Goal: Information Seeking & Learning: Learn about a topic

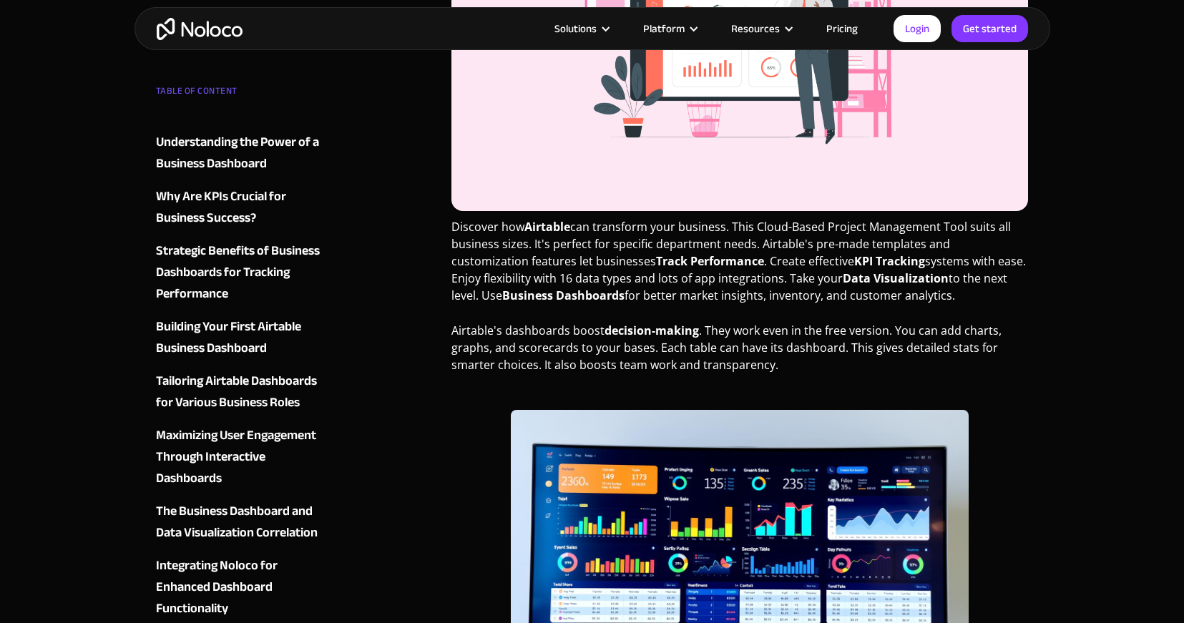
click at [656, 258] on strong "Track Performance" at bounding box center [710, 261] width 108 height 16
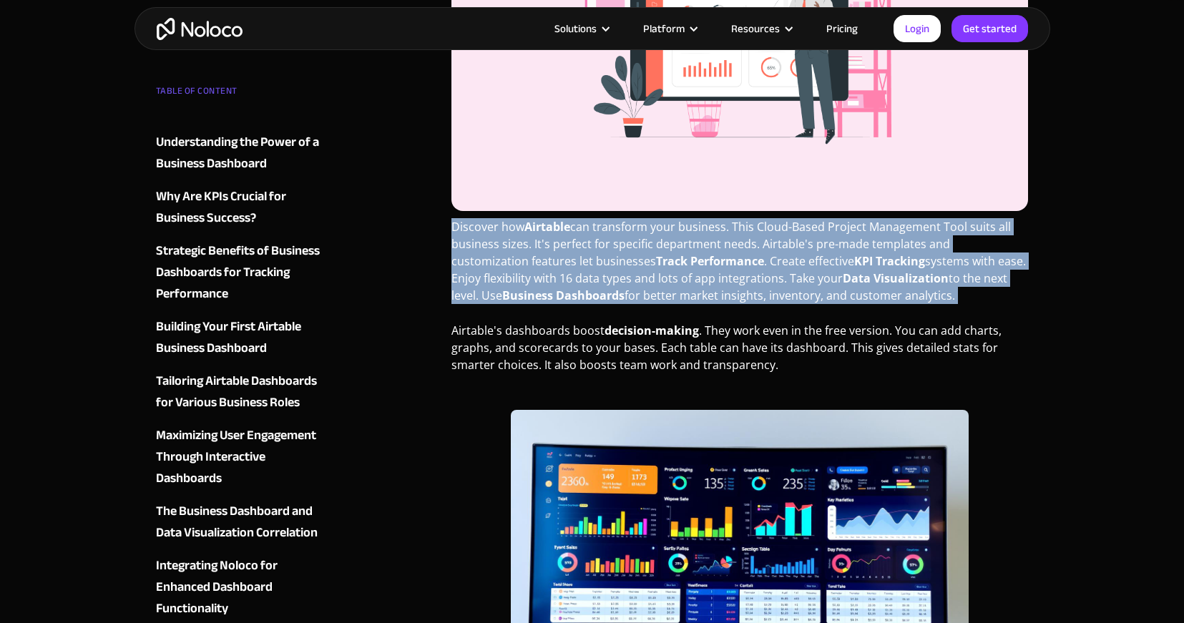
click at [656, 258] on strong "Track Performance" at bounding box center [710, 261] width 108 height 16
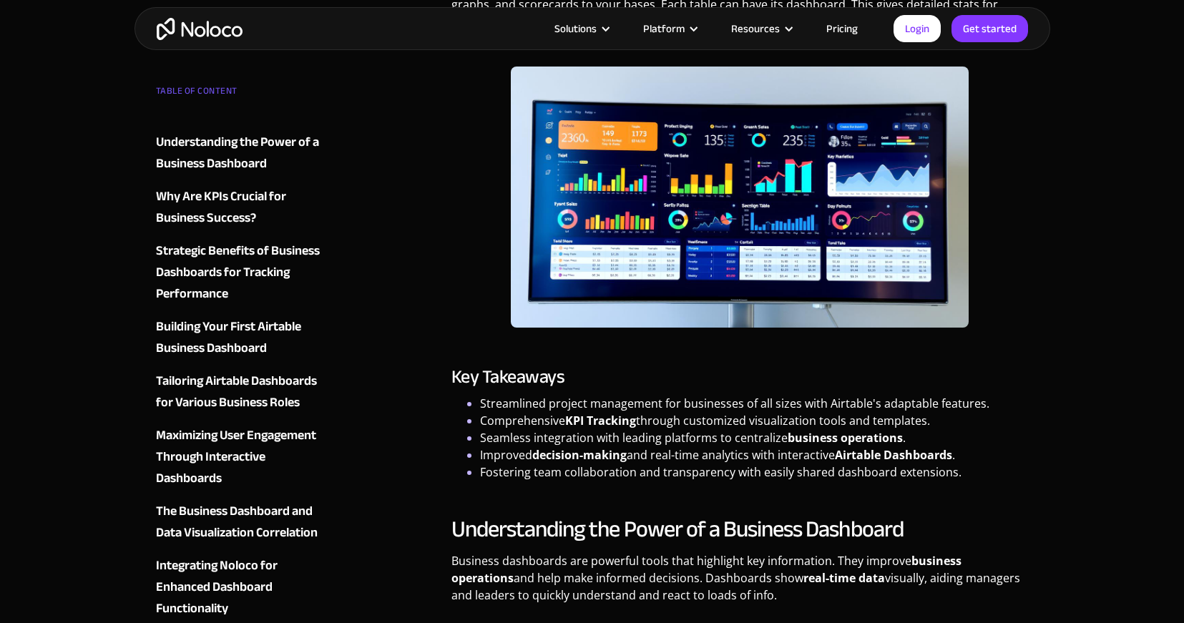
scroll to position [985, 0]
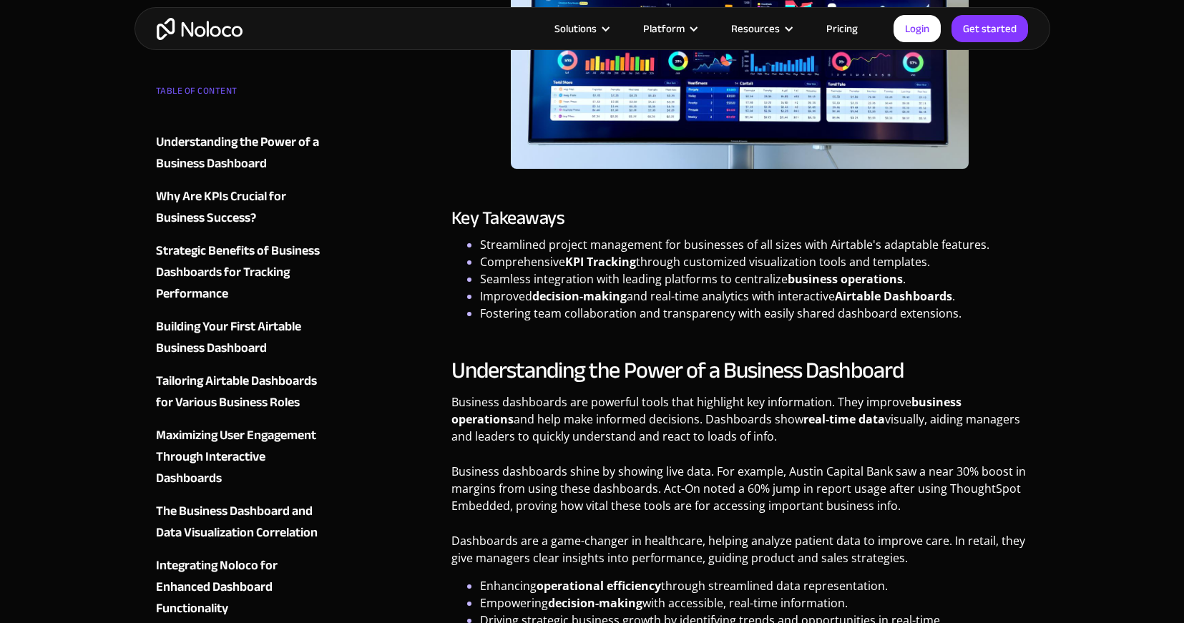
click at [611, 484] on p "Business dashboards shine by showing live data. For example, Austin Capital Ban…" at bounding box center [739, 494] width 577 height 62
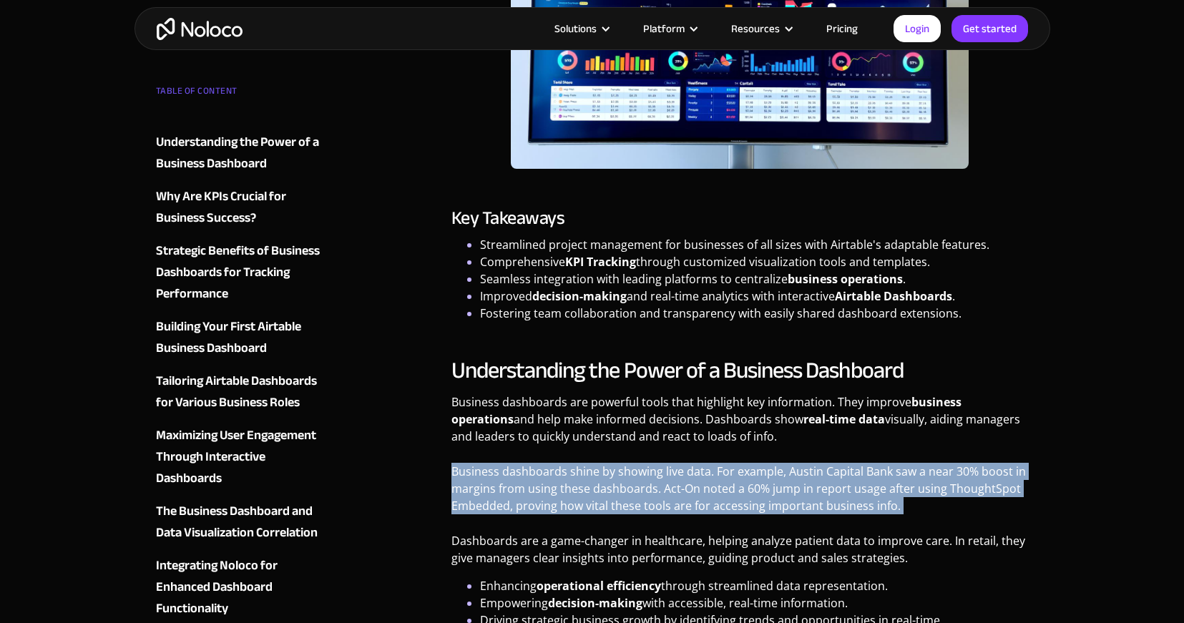
drag, startPoint x: 611, startPoint y: 484, endPoint x: 622, endPoint y: 473, distance: 15.7
click at [611, 484] on p "Business dashboards shine by showing live data. For example, Austin Capital Ban…" at bounding box center [739, 494] width 577 height 62
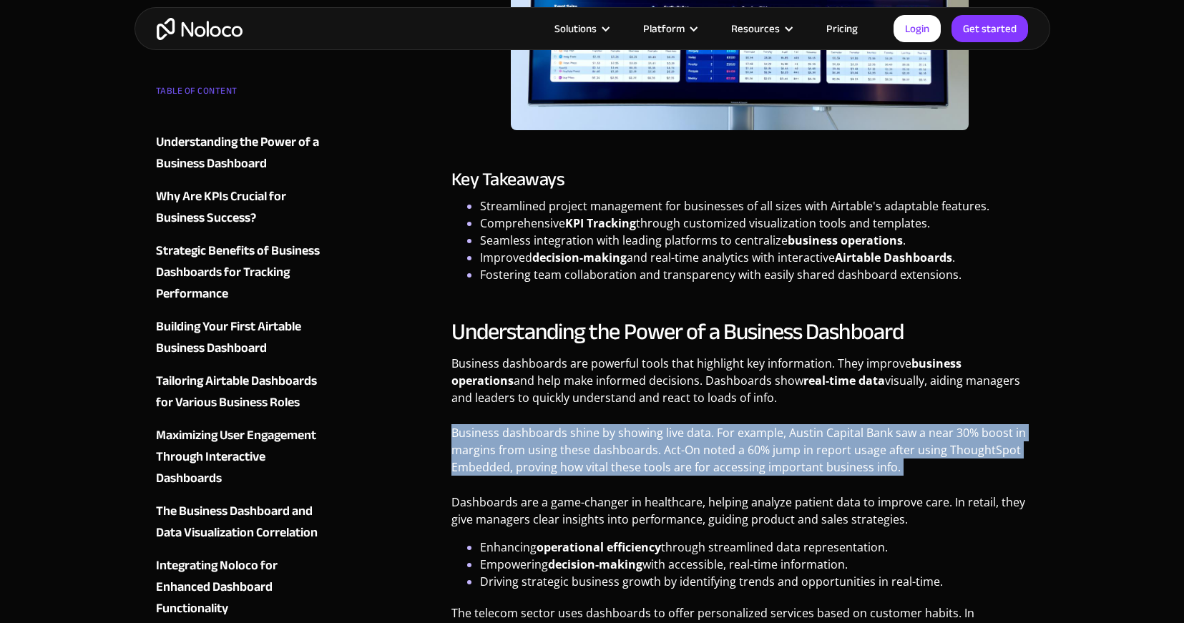
scroll to position [1109, 0]
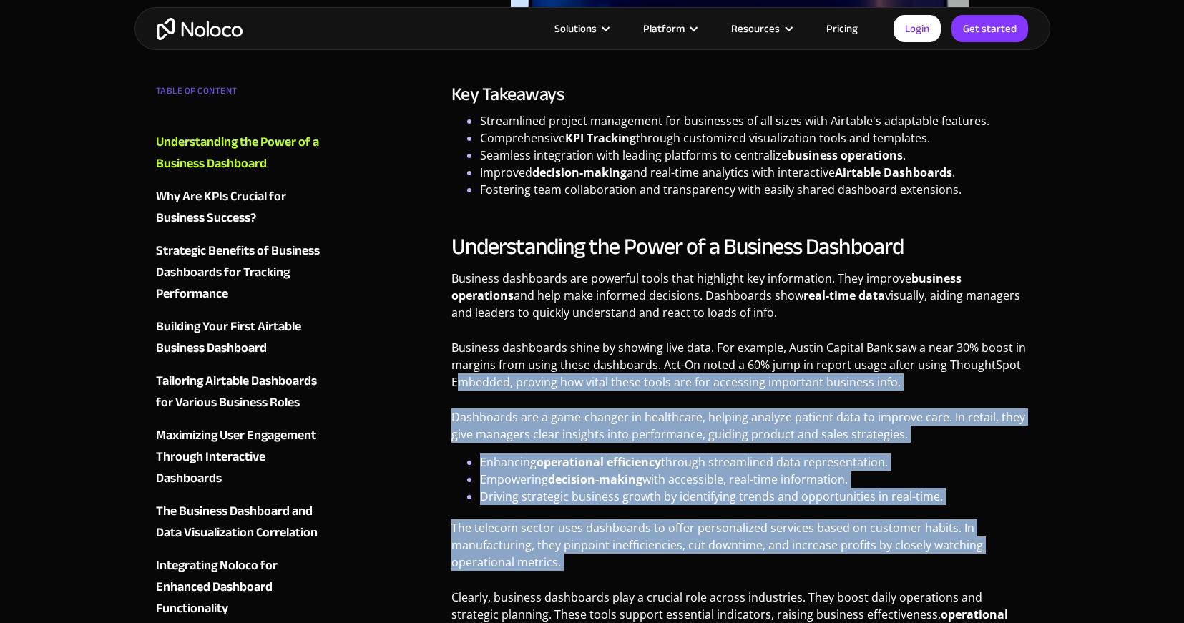
drag, startPoint x: 458, startPoint y: 376, endPoint x: 926, endPoint y: 539, distance: 496.1
click at [926, 539] on div "Understanding the Power of a Business Dashboard Business dashboards are powerfu…" at bounding box center [739, 441] width 577 height 418
click at [926, 539] on p "The telecom sector uses dashboards to offer personalized services based on cust…" at bounding box center [739, 550] width 577 height 62
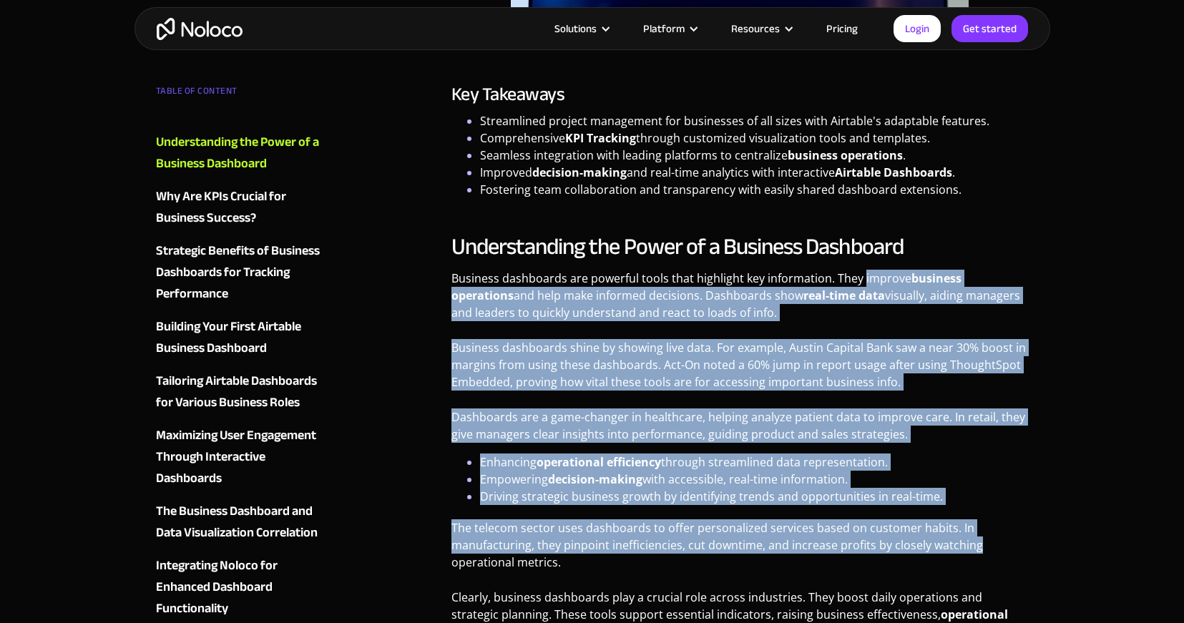
drag, startPoint x: 926, startPoint y: 539, endPoint x: 898, endPoint y: 285, distance: 256.3
click at [898, 285] on div "Understanding the Power of a Business Dashboard Business dashboards are powerfu…" at bounding box center [739, 441] width 577 height 418
click at [898, 285] on p "Business dashboards are powerful tools that highlight key information. They imp…" at bounding box center [739, 301] width 577 height 62
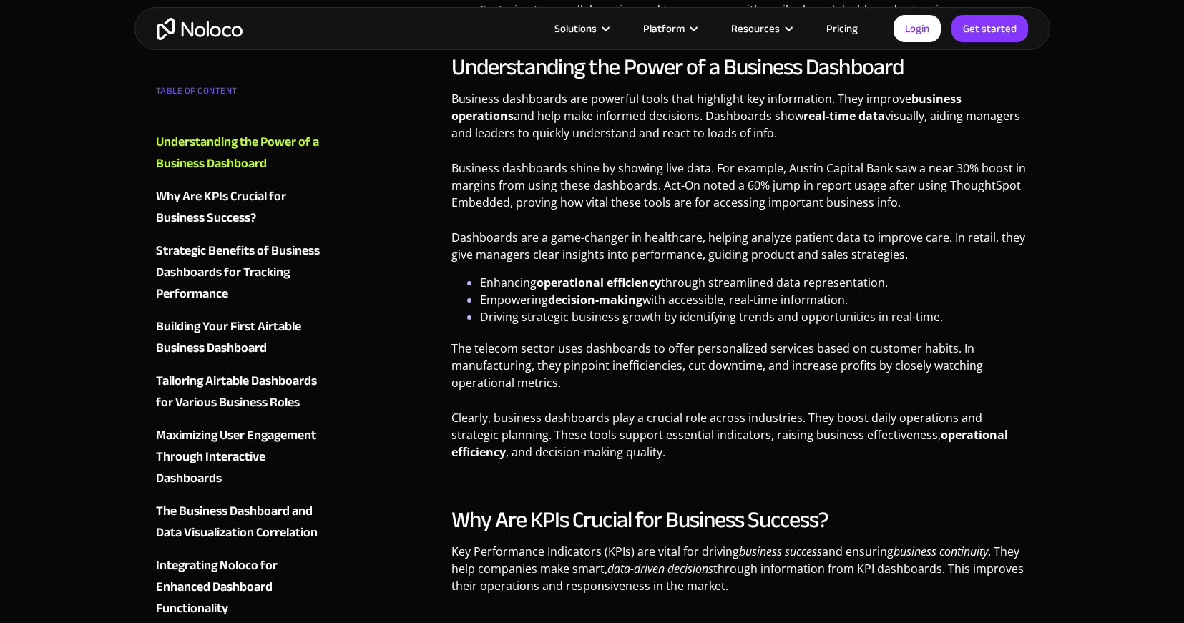
scroll to position [1594, 0]
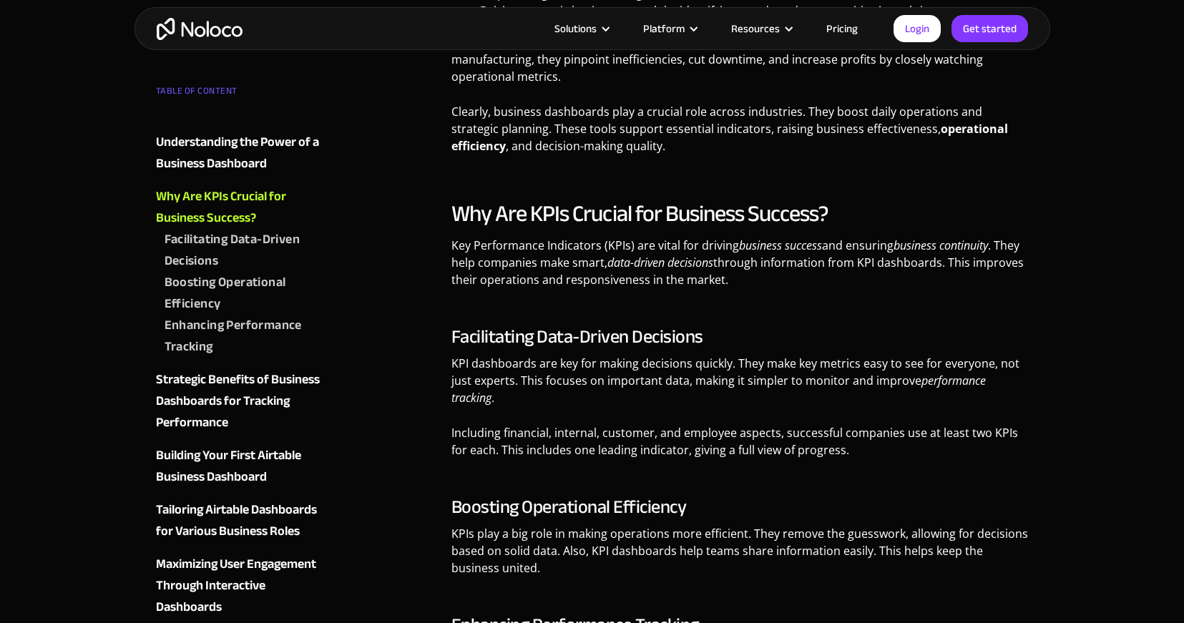
click at [793, 213] on h2 "Why Are KPIs Crucial for Business Success?" at bounding box center [739, 214] width 577 height 29
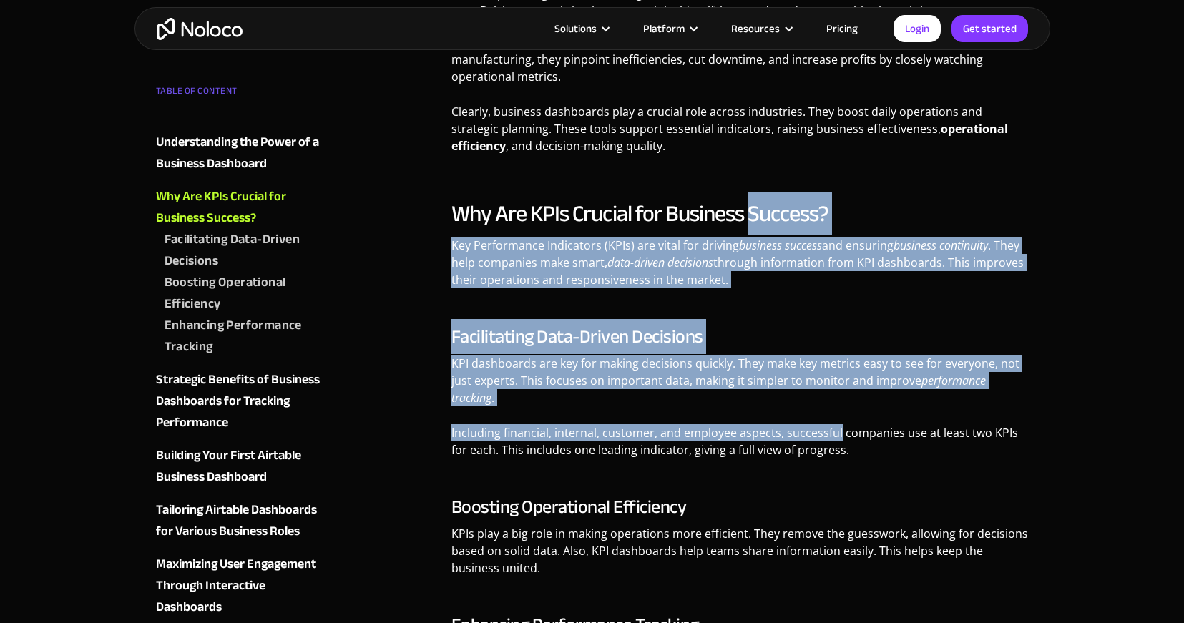
drag, startPoint x: 793, startPoint y: 213, endPoint x: 790, endPoint y: 428, distance: 215.3
click at [791, 428] on div "Why Are KPIs Crucial for Business Success? Key Performance Indicators (KPIs) ar…" at bounding box center [739, 487] width 577 height 575
click at [790, 428] on p "Including financial, internal, customer, and employee aspects, successful compa…" at bounding box center [739, 446] width 577 height 45
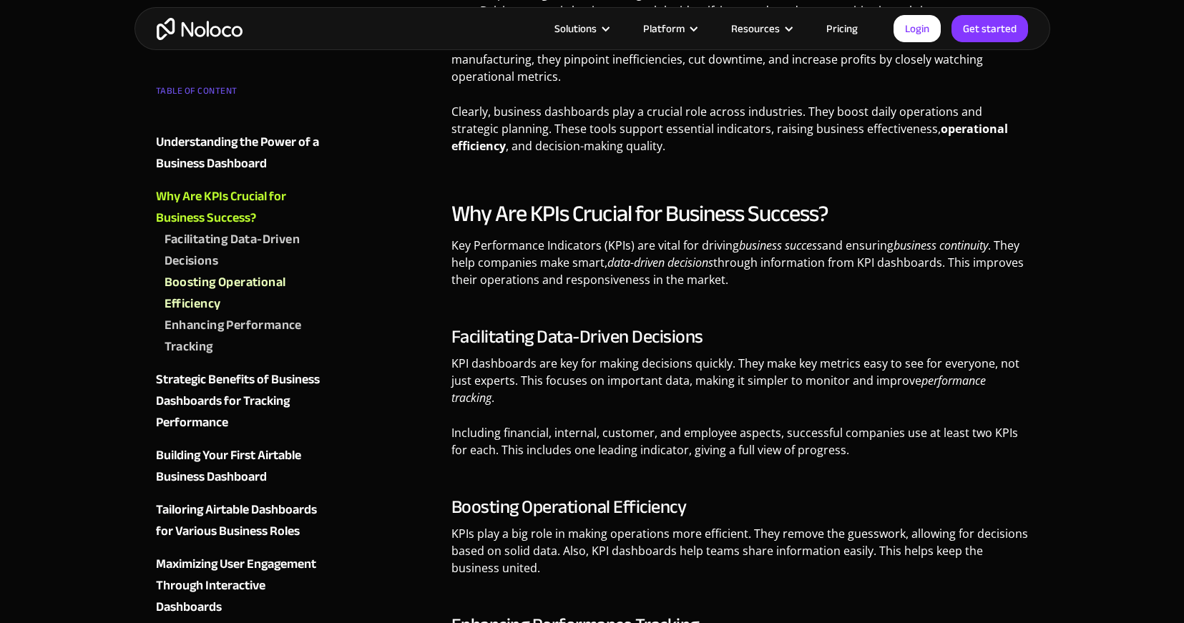
scroll to position [2001, 0]
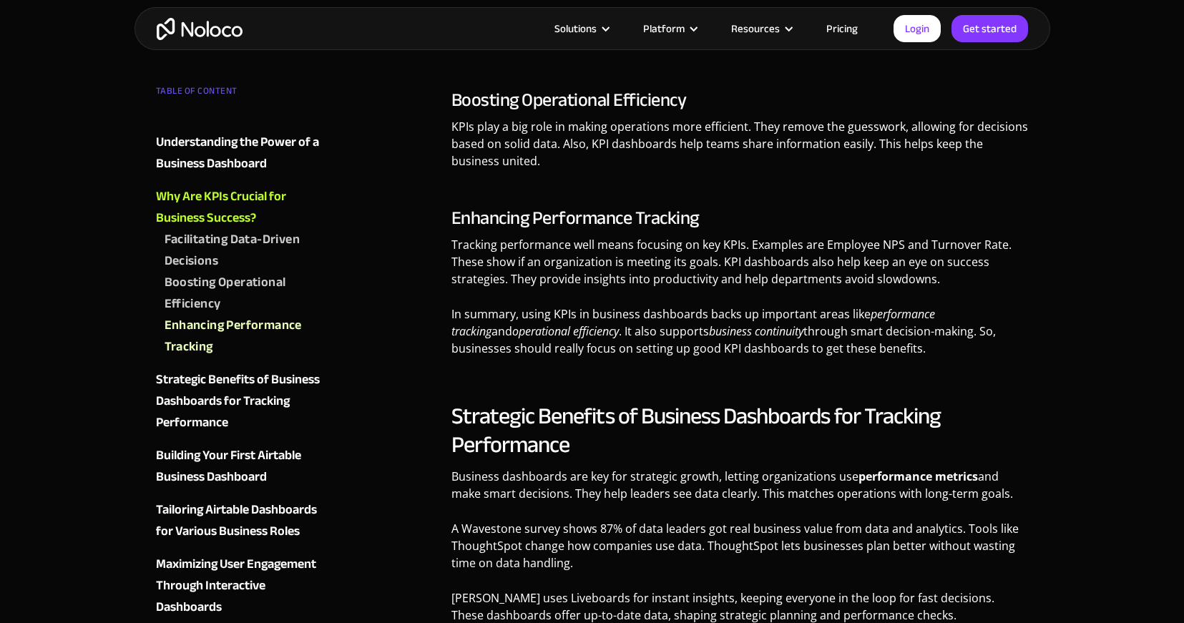
click at [564, 288] on p "Tracking performance well means focusing on key KPIs. Examples are Employee NPS…" at bounding box center [739, 267] width 577 height 62
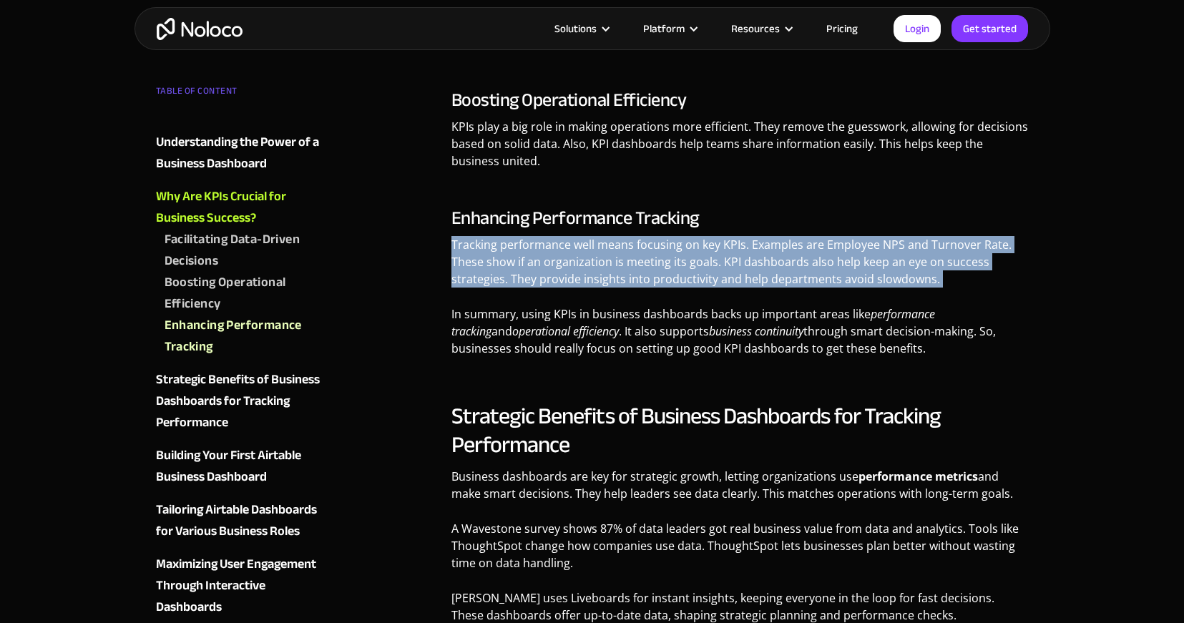
click at [564, 288] on p "Tracking performance well means focusing on key KPIs. Examples are Employee NPS…" at bounding box center [739, 267] width 577 height 62
drag, startPoint x: 565, startPoint y: 288, endPoint x: 788, endPoint y: 148, distance: 262.6
click at [569, 285] on p "Tracking performance well means focusing on key KPIs. Examples are Employee NPS…" at bounding box center [739, 267] width 577 height 62
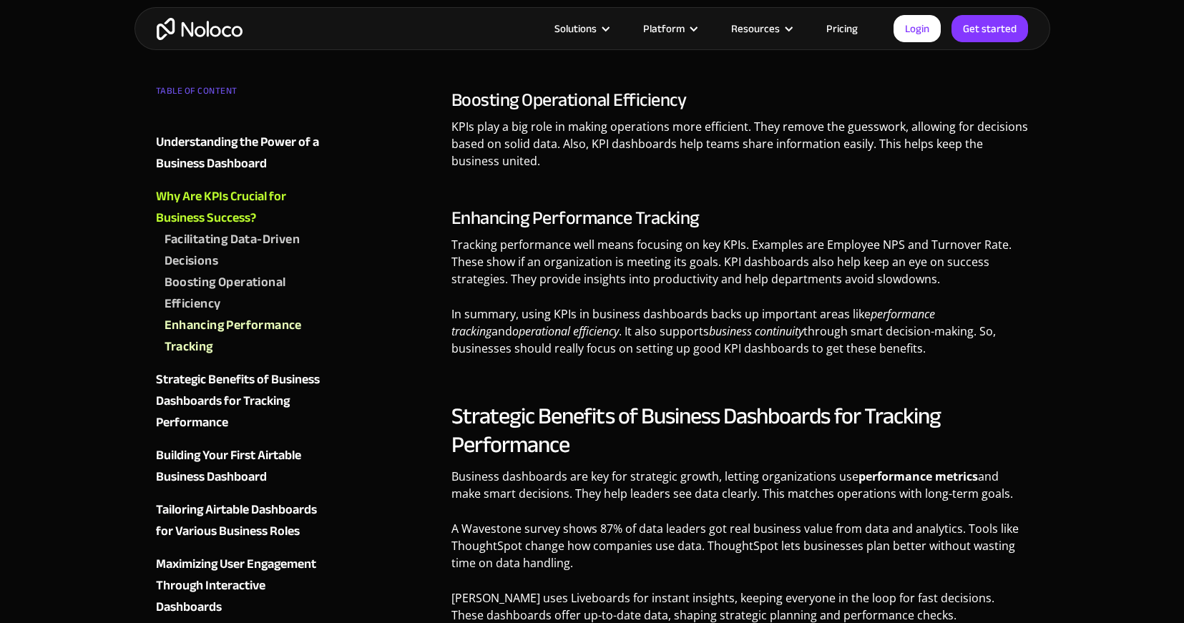
click at [712, 416] on h2 "Strategic Benefits of Business Dashboards for Tracking Performance" at bounding box center [739, 430] width 577 height 57
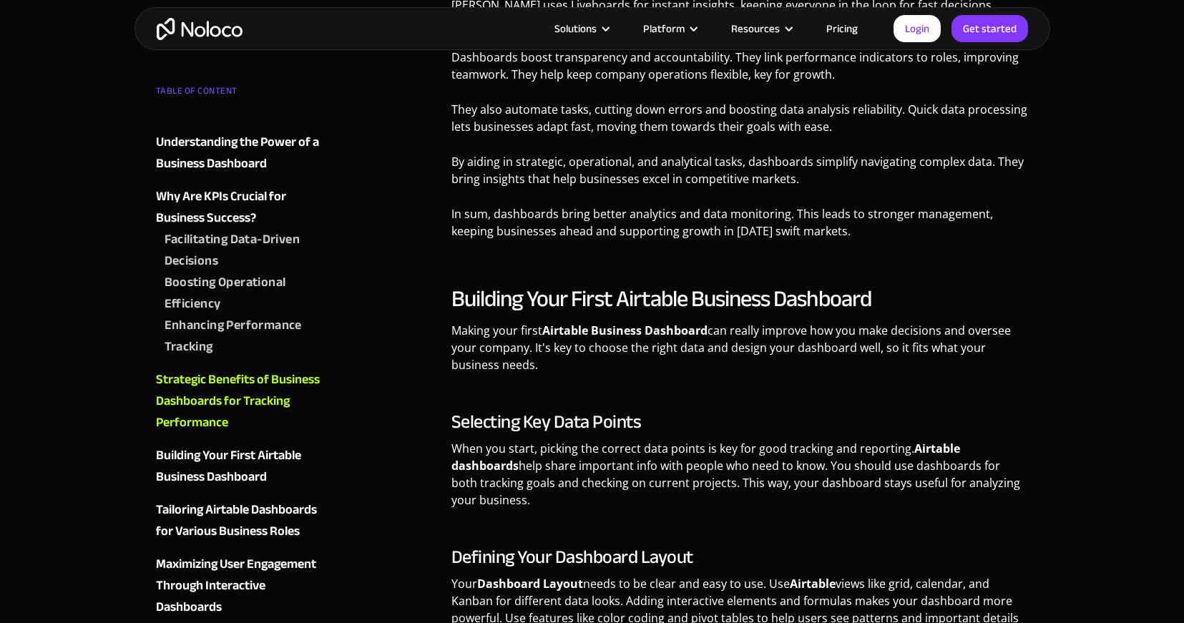
scroll to position [2724, 0]
